Goal: Use online tool/utility: Utilize a website feature to perform a specific function

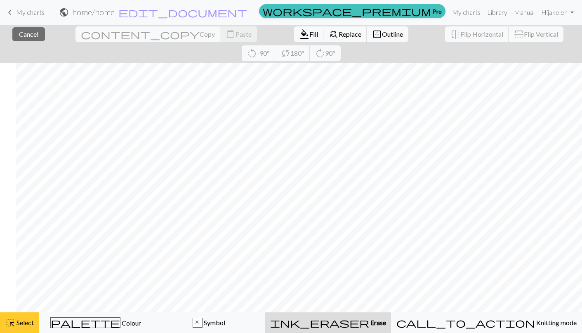
scroll to position [0, 16]
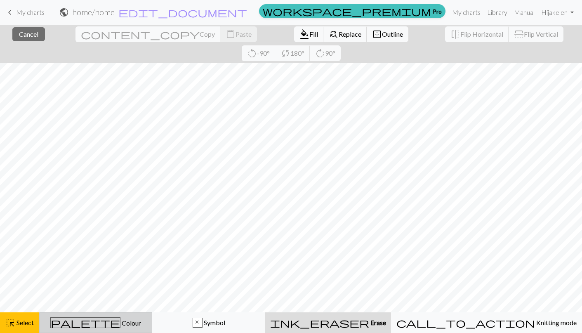
click at [86, 324] on div "palette Colour Colour" at bounding box center [96, 322] width 102 height 11
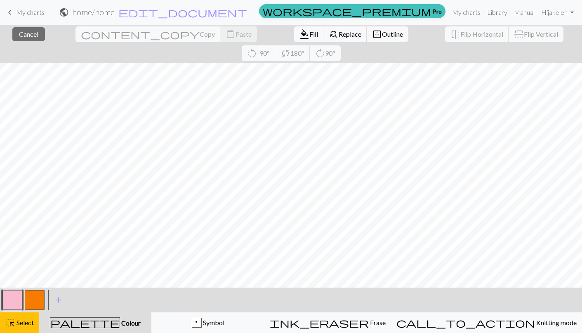
click at [35, 298] on button "button" at bounding box center [35, 300] width 20 height 20
click at [299, 38] on span "format_color_fill" at bounding box center [304, 34] width 10 height 12
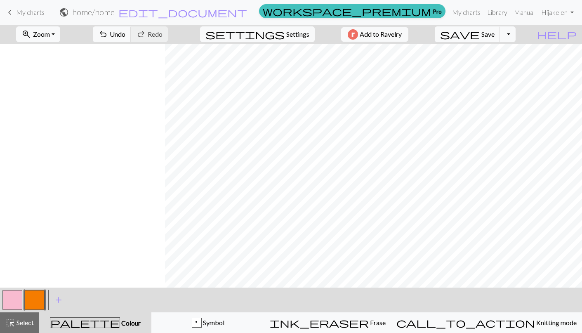
scroll to position [0, 165]
click at [131, 28] on button "undo Undo Undo" at bounding box center [112, 34] width 38 height 16
click at [21, 319] on span "Select" at bounding box center [24, 322] width 19 height 8
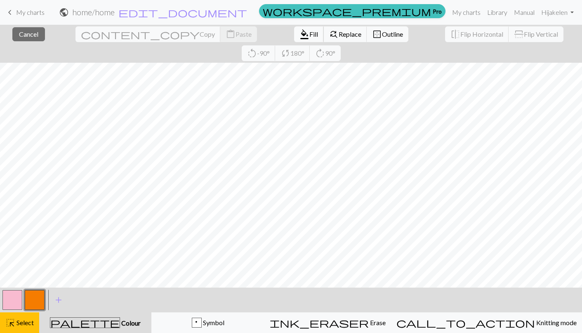
click at [299, 36] on span "format_color_fill" at bounding box center [304, 34] width 10 height 12
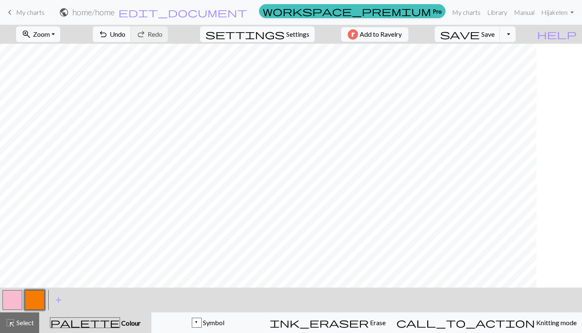
scroll to position [0, 0]
click at [13, 296] on button "button" at bounding box center [12, 300] width 20 height 20
click at [18, 320] on span "Select" at bounding box center [24, 322] width 19 height 8
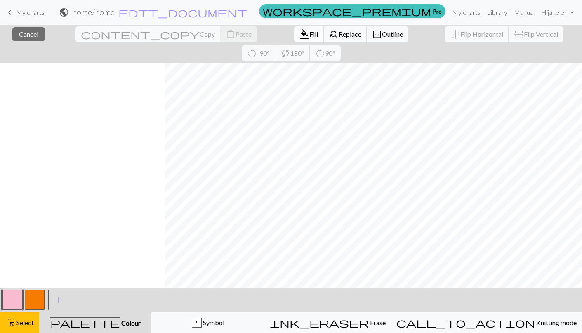
scroll to position [0, 165]
click at [35, 302] on button "button" at bounding box center [35, 300] width 20 height 20
click at [299, 30] on span "format_color_fill" at bounding box center [304, 34] width 10 height 12
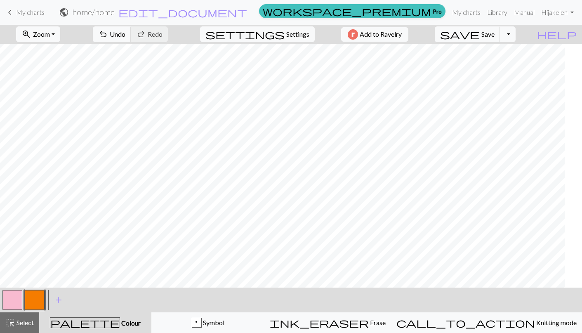
scroll to position [0, 132]
click at [15, 304] on button "button" at bounding box center [12, 300] width 20 height 20
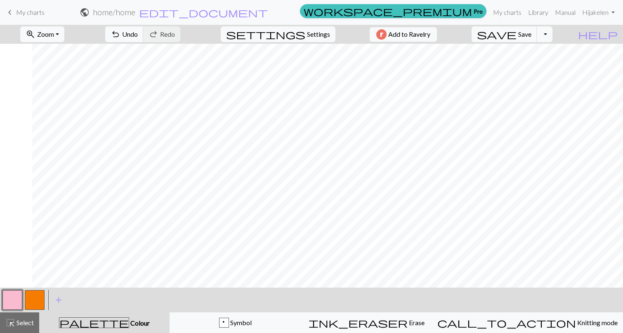
scroll to position [0, 32]
click at [516, 35] on span "save" at bounding box center [497, 34] width 40 height 12
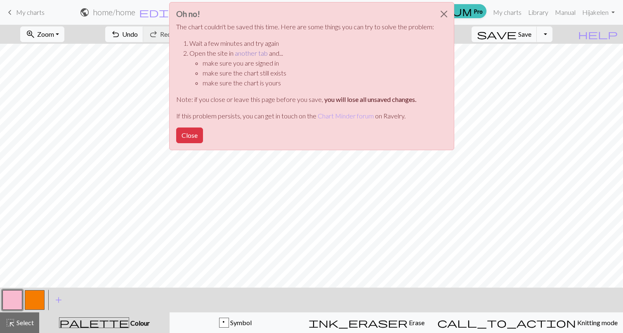
click at [245, 56] on link "another tab" at bounding box center [251, 53] width 33 height 8
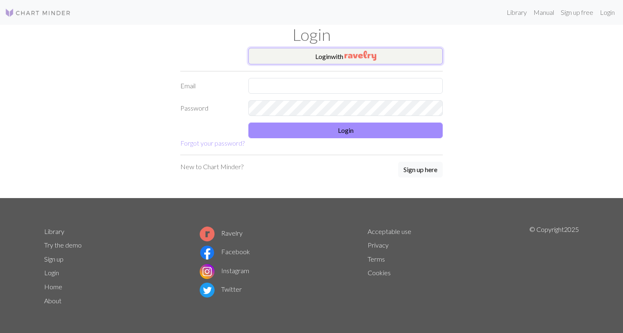
click at [284, 52] on button "Login with" at bounding box center [345, 56] width 194 height 16
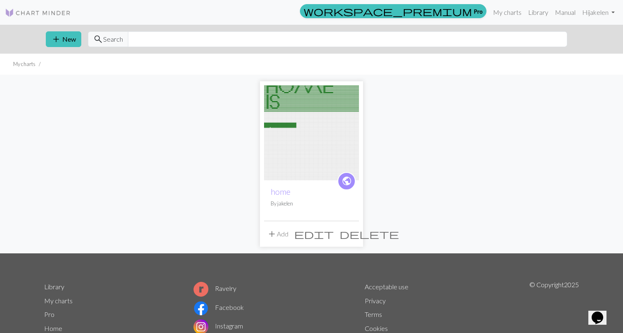
click at [334, 234] on span "edit" at bounding box center [314, 234] width 40 height 12
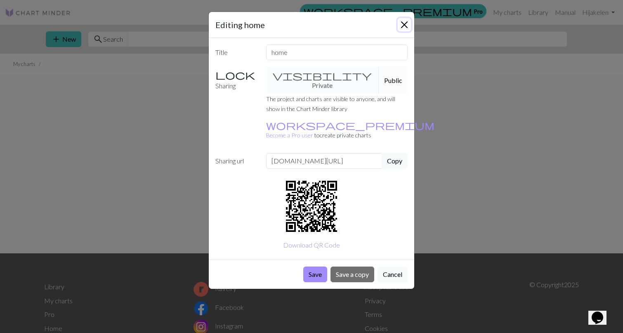
click at [402, 24] on button "Close" at bounding box center [404, 24] width 13 height 13
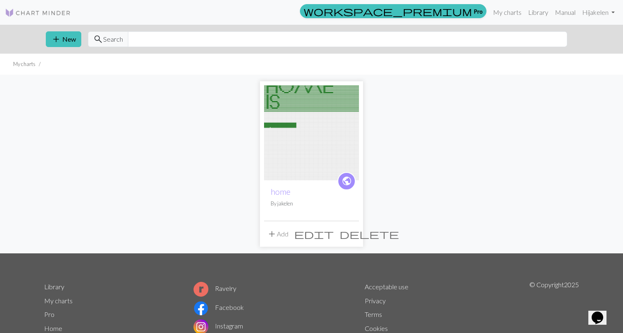
click at [271, 138] on img at bounding box center [311, 132] width 95 height 95
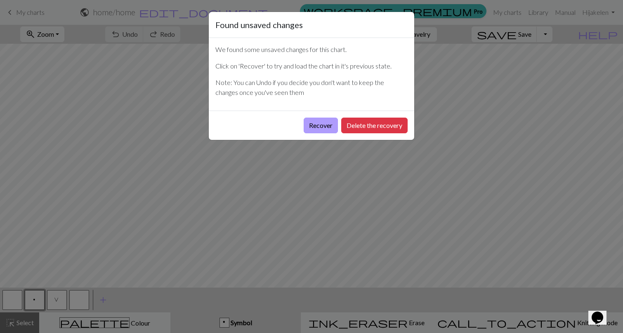
click at [311, 122] on button "Recover" at bounding box center [321, 126] width 34 height 16
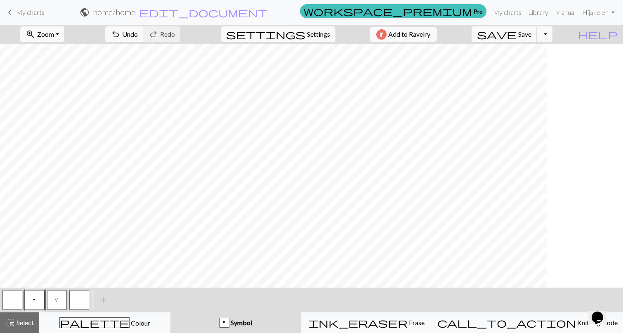
scroll to position [0, 36]
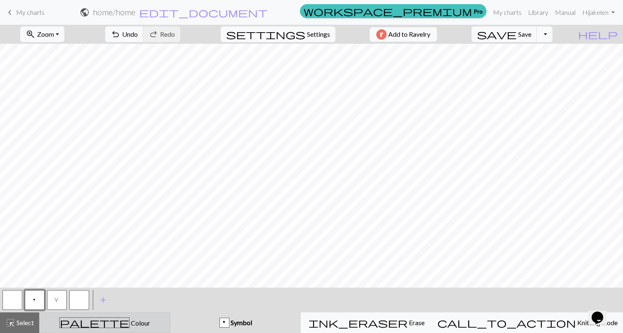
click at [130, 325] on span "Colour" at bounding box center [140, 323] width 21 height 8
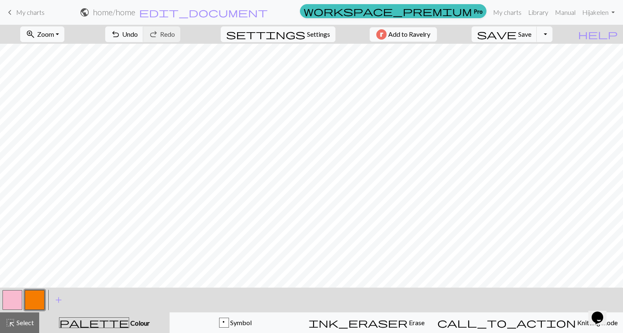
click at [13, 302] on button "button" at bounding box center [12, 300] width 20 height 20
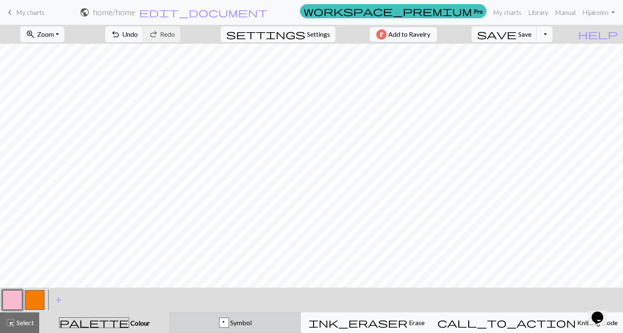
click at [228, 320] on div "p" at bounding box center [223, 323] width 9 height 10
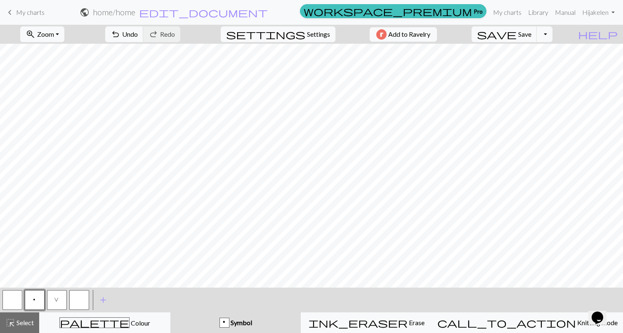
click at [80, 297] on button "button" at bounding box center [79, 300] width 20 height 20
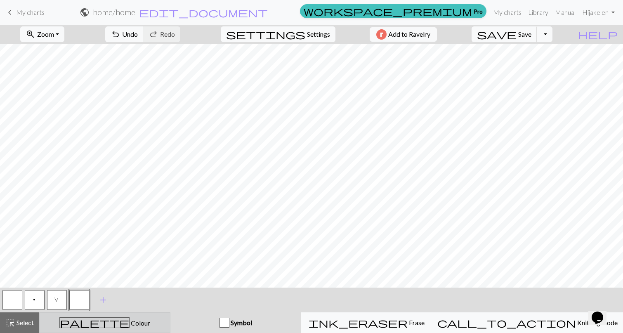
click at [94, 323] on div "palette Colour Colour" at bounding box center [105, 322] width 120 height 11
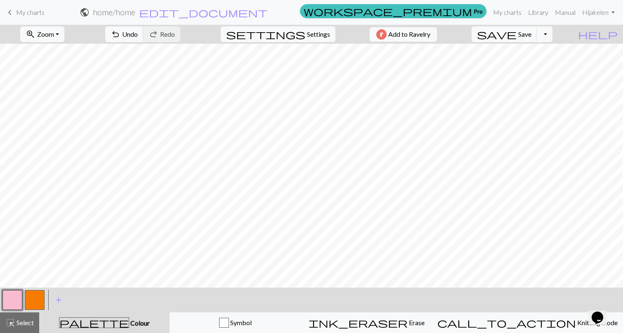
click at [15, 302] on button "button" at bounding box center [12, 300] width 20 height 20
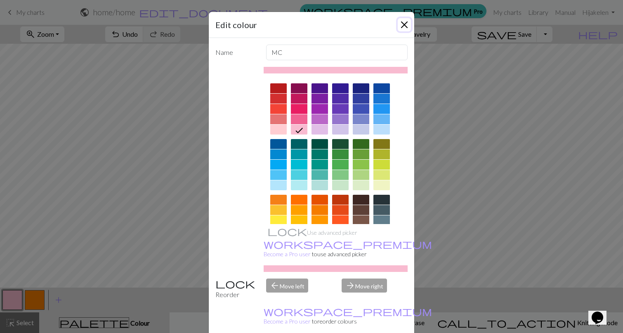
click at [403, 26] on button "Close" at bounding box center [404, 24] width 13 height 13
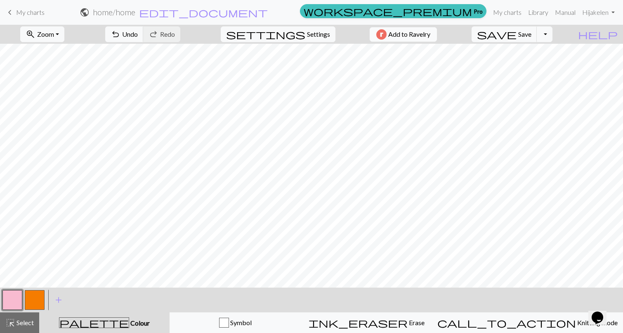
scroll to position [0, 52]
click at [138, 33] on span "Undo" at bounding box center [130, 34] width 16 height 8
click at [36, 291] on button "button" at bounding box center [35, 300] width 20 height 20
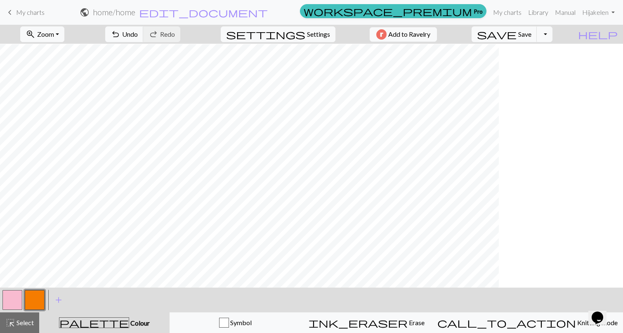
scroll to position [0, 0]
click at [19, 295] on button "button" at bounding box center [12, 300] width 20 height 20
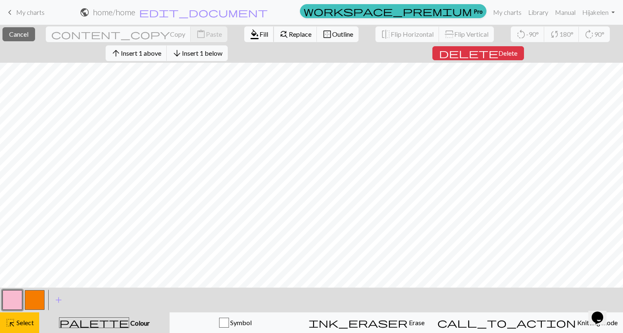
click at [259, 31] on span "Fill" at bounding box center [263, 34] width 9 height 8
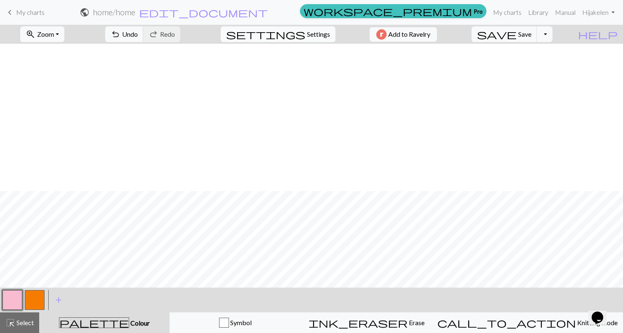
scroll to position [180, 0]
click at [531, 36] on span "Save" at bounding box center [524, 34] width 13 height 8
